Goal: Task Accomplishment & Management: Manage account settings

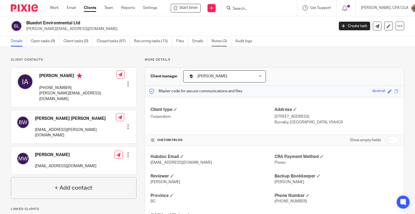
click at [219, 42] on link "Notes (3)" at bounding box center [222, 41] width 20 height 11
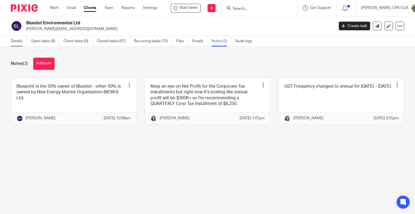
click at [13, 42] on link "Details" at bounding box center [19, 41] width 16 height 11
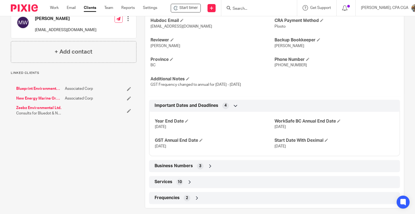
scroll to position [141, 0]
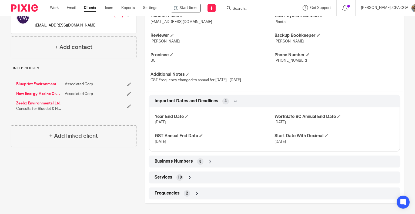
click at [208, 162] on icon at bounding box center [210, 161] width 5 height 5
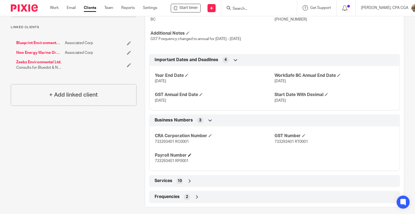
scroll to position [185, 0]
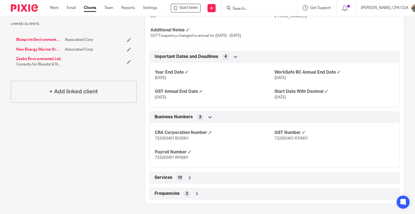
click at [165, 136] on span "733293401 RC0001" at bounding box center [172, 138] width 34 height 4
click at [278, 137] on span "733293401 RT0001" at bounding box center [292, 138] width 34 height 4
copy span "733293401"
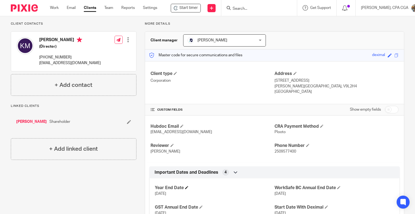
scroll to position [107, 0]
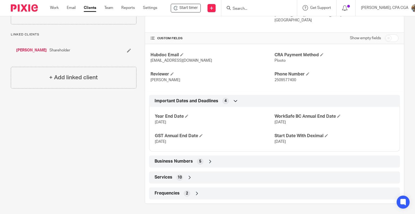
click at [209, 163] on icon at bounding box center [210, 161] width 5 height 5
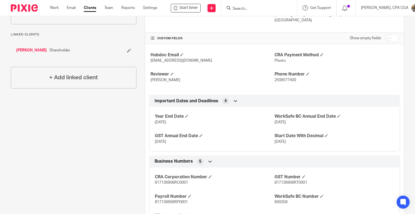
click at [282, 182] on span "817136906RT0001" at bounding box center [291, 183] width 33 height 4
copy span "817136906RT0001"
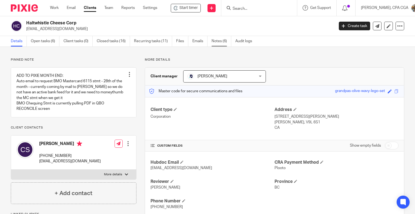
click at [222, 40] on link "Notes (6)" at bounding box center [222, 41] width 20 height 11
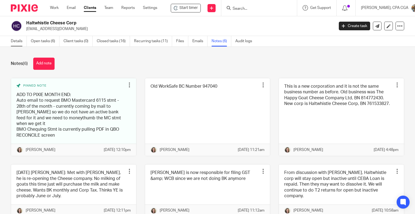
click at [21, 42] on link "Details" at bounding box center [19, 41] width 16 height 11
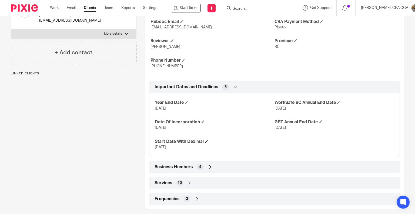
scroll to position [146, 0]
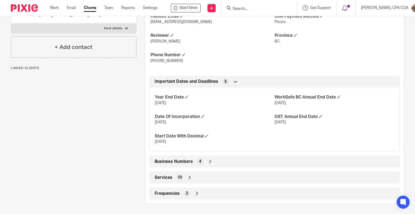
click at [199, 162] on span "4" at bounding box center [200, 161] width 2 height 5
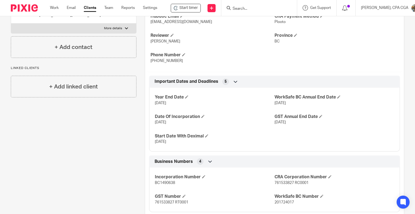
click at [284, 184] on span "761533827 RC0001" at bounding box center [292, 183] width 34 height 4
copy span "761533827"
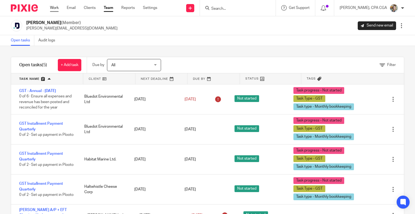
click at [52, 8] on link "Work" at bounding box center [54, 7] width 9 height 5
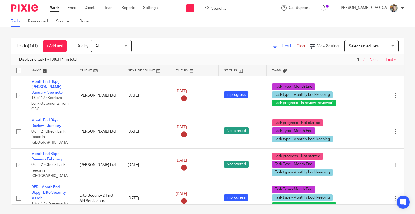
click at [234, 10] on input "Search" at bounding box center [235, 8] width 49 height 5
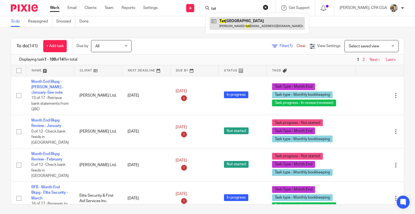
type input "tat"
click at [237, 23] on link at bounding box center [257, 23] width 95 height 12
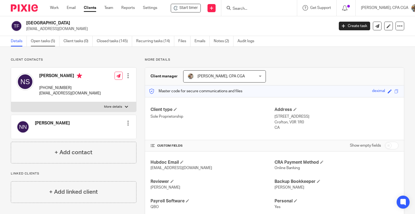
click at [43, 39] on link "Open tasks (5)" at bounding box center [45, 41] width 29 height 11
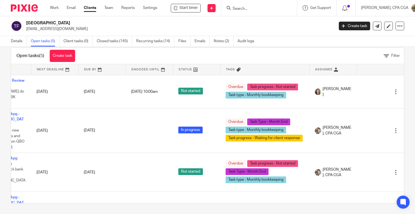
scroll to position [0, 40]
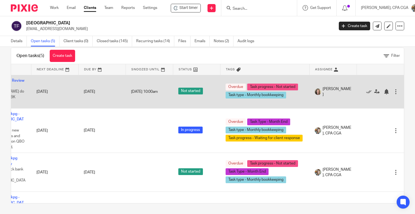
drag, startPoint x: 355, startPoint y: 90, endPoint x: 350, endPoint y: 91, distance: 5.2
click at [366, 90] on icon at bounding box center [368, 91] width 5 height 5
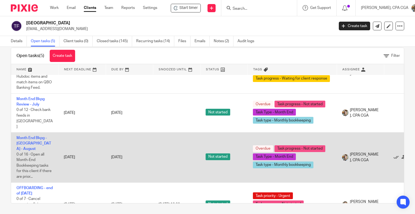
scroll to position [35, 0]
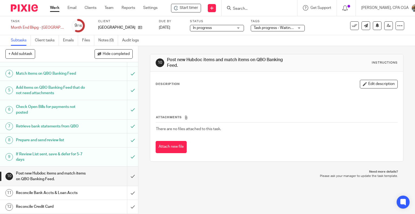
scroll to position [54, 0]
click at [116, 54] on span "Hide completed" at bounding box center [116, 54] width 27 height 4
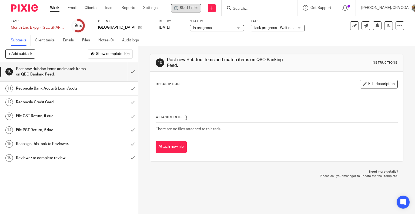
click at [192, 9] on span "Start timer" at bounding box center [189, 8] width 18 height 6
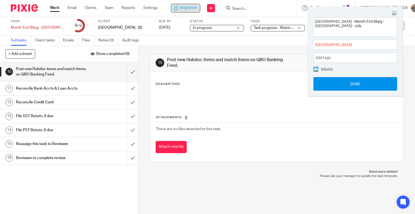
click at [352, 84] on button "Done" at bounding box center [356, 84] width 84 height 14
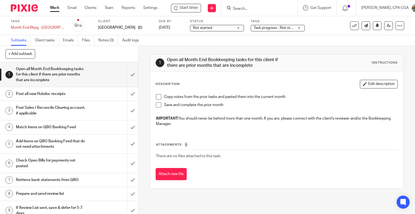
click at [201, 27] on span "Not started" at bounding box center [202, 28] width 19 height 4
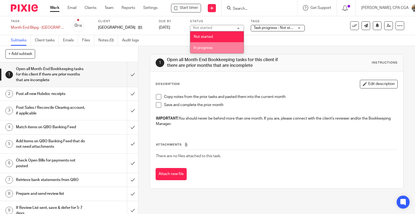
click at [204, 46] on li "In progress" at bounding box center [217, 47] width 54 height 11
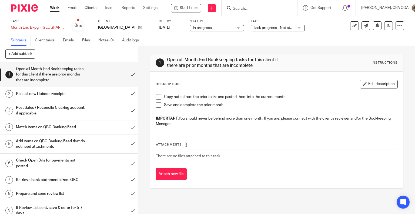
click at [277, 25] on div "Task progress - Not started + 2 Task progress - Not started Task progress - In …" at bounding box center [278, 28] width 54 height 6
click at [277, 26] on span "Task progress - Not started + 2" at bounding box center [279, 28] width 51 height 4
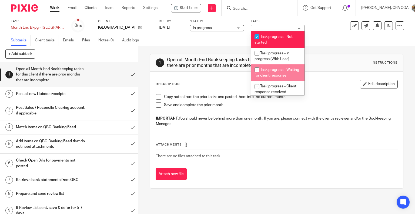
click at [276, 75] on span "Task progress - Waiting for client response" at bounding box center [277, 72] width 45 height 9
checkbox input "true"
click at [270, 33] on li "Task progress - Not started" at bounding box center [278, 39] width 54 height 16
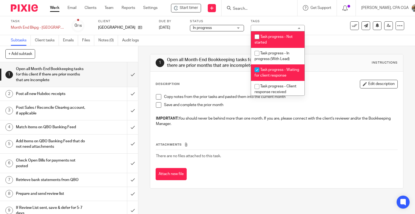
checkbox input "false"
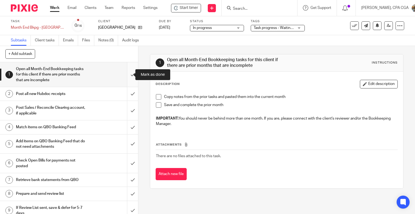
click at [126, 73] on input "submit" at bounding box center [69, 74] width 138 height 25
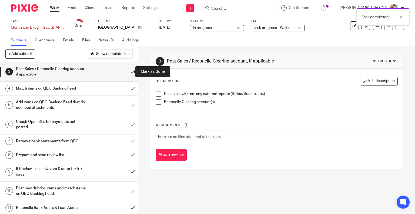
click at [128, 68] on input "submit" at bounding box center [69, 71] width 138 height 19
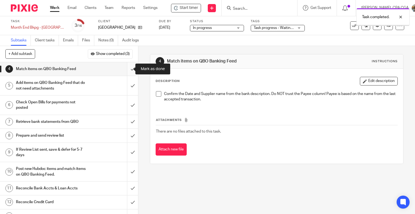
click at [128, 67] on input "submit" at bounding box center [69, 69] width 138 height 14
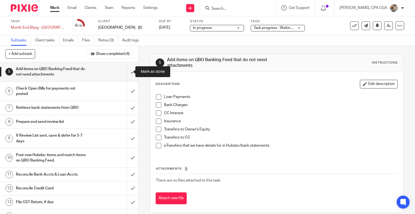
click at [128, 69] on input "submit" at bounding box center [69, 71] width 138 height 19
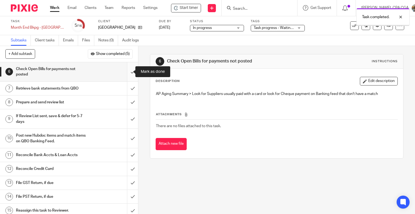
click at [128, 71] on input "submit" at bounding box center [69, 71] width 138 height 19
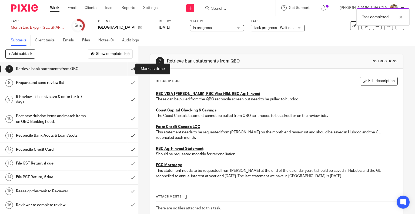
click at [128, 71] on input "submit" at bounding box center [69, 69] width 138 height 14
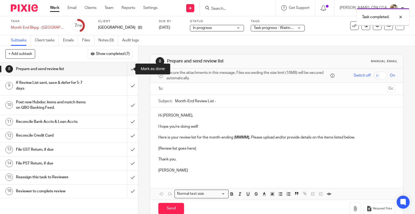
click at [128, 71] on input "submit" at bounding box center [69, 69] width 138 height 14
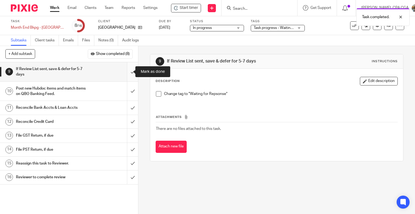
click at [126, 71] on input "submit" at bounding box center [69, 71] width 138 height 19
